Goal: Information Seeking & Learning: Learn about a topic

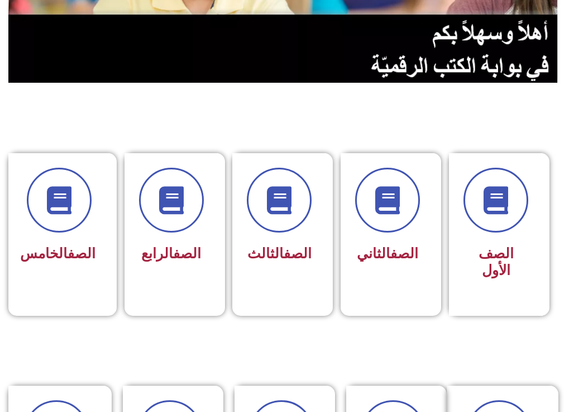
scroll to position [205, 0]
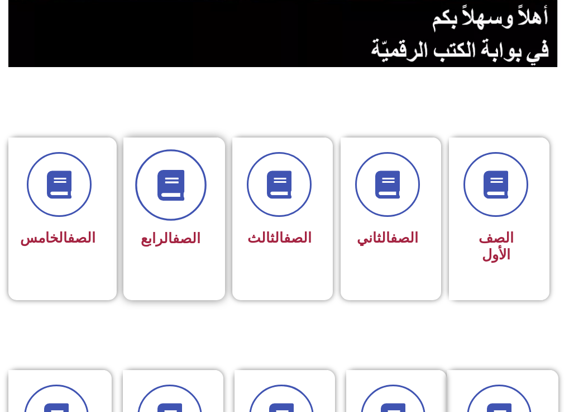
click at [189, 168] on span at bounding box center [171, 185] width 72 height 72
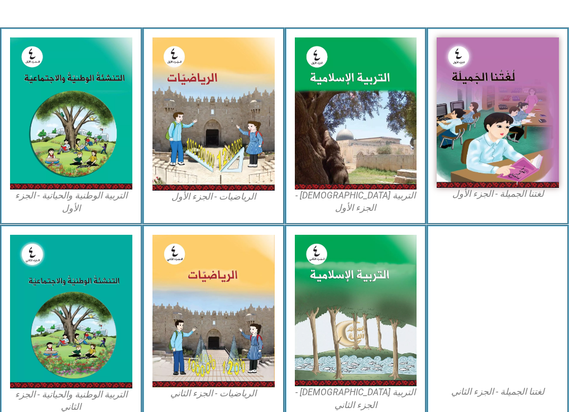
scroll to position [373, 0]
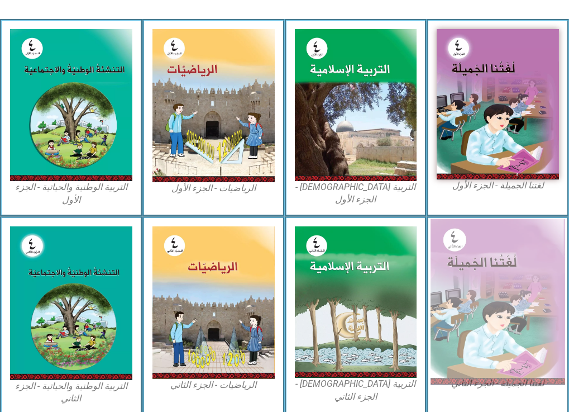
click at [495, 219] on img at bounding box center [498, 302] width 135 height 166
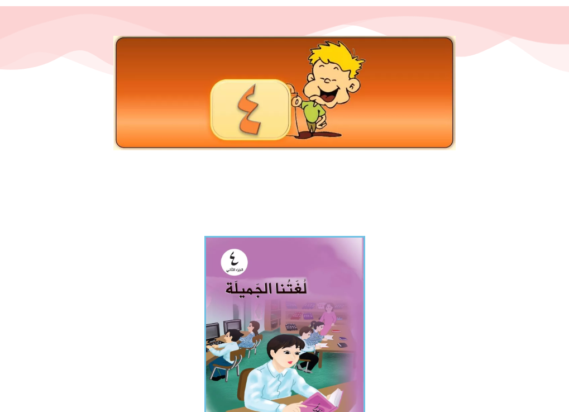
scroll to position [112, 0]
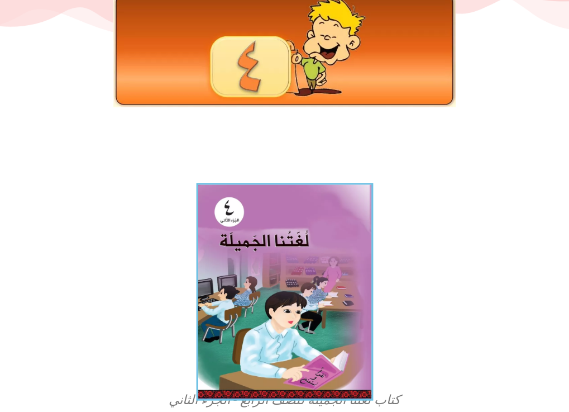
click at [284, 316] on img at bounding box center [284, 292] width 177 height 218
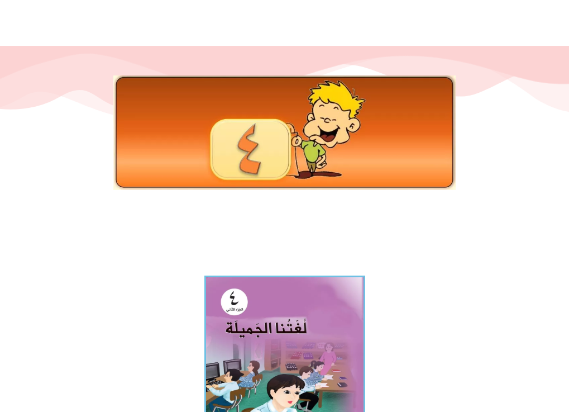
scroll to position [0, 0]
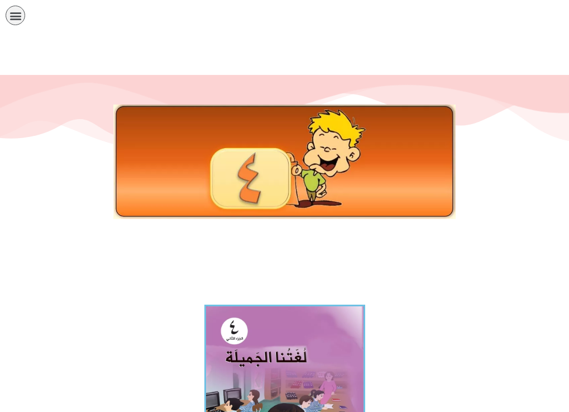
click at [0, 0] on link "الصف الخامس" at bounding box center [0, 0] width 0 height 0
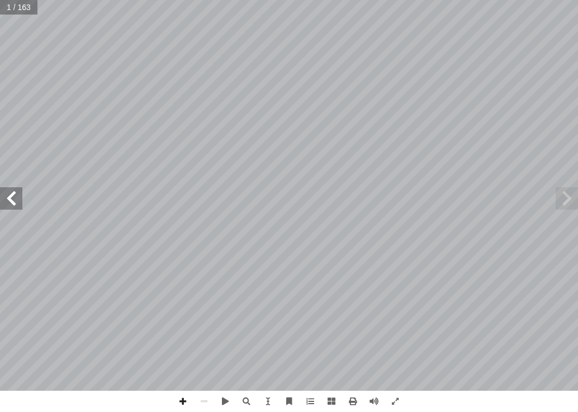
click at [7, 198] on span at bounding box center [11, 198] width 22 height 22
click at [20, 202] on span at bounding box center [11, 198] width 22 height 22
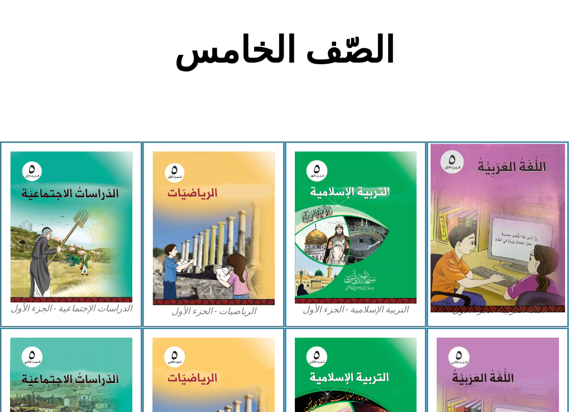
scroll to position [298, 0]
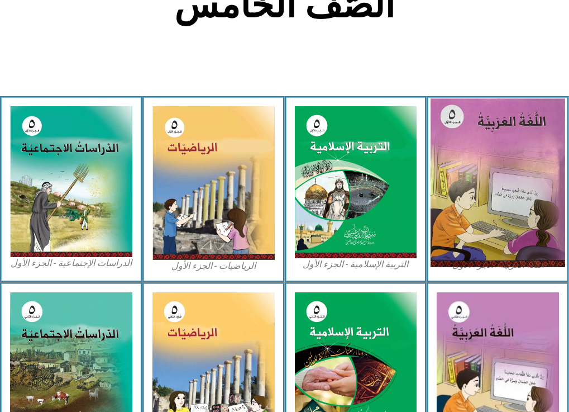
click at [526, 141] on img at bounding box center [498, 182] width 135 height 168
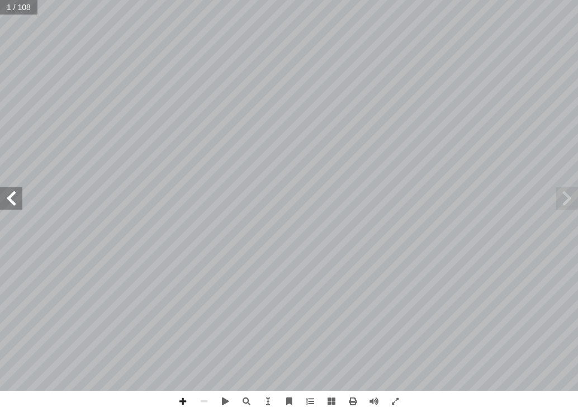
click at [16, 201] on span at bounding box center [11, 198] width 22 height 22
